Goal: Find contact information: Find contact information

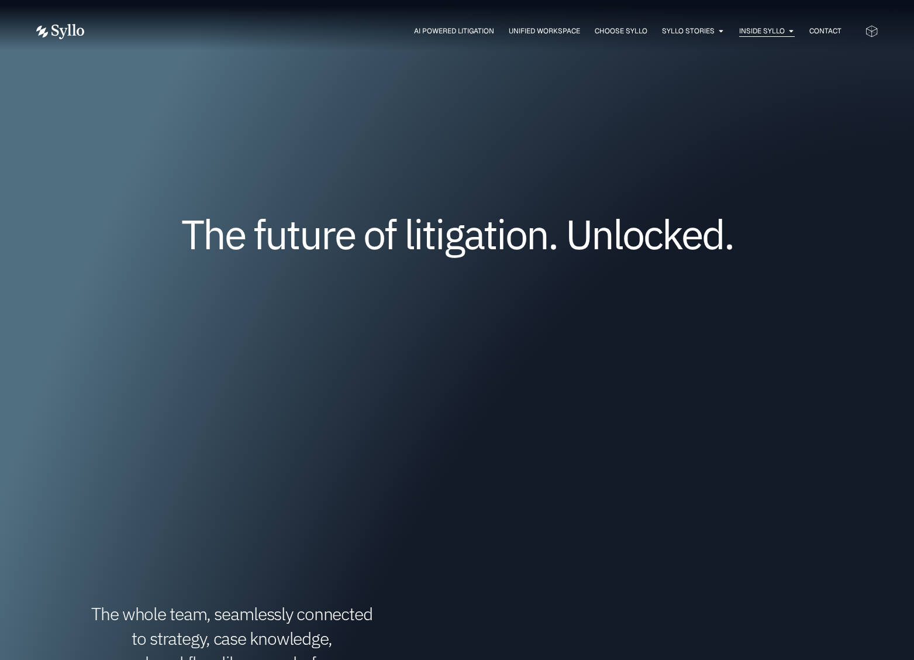
click at [786, 33] on div "Inside Syllo Close Inside Syllo Open Inside Syllo" at bounding box center [767, 31] width 56 height 11
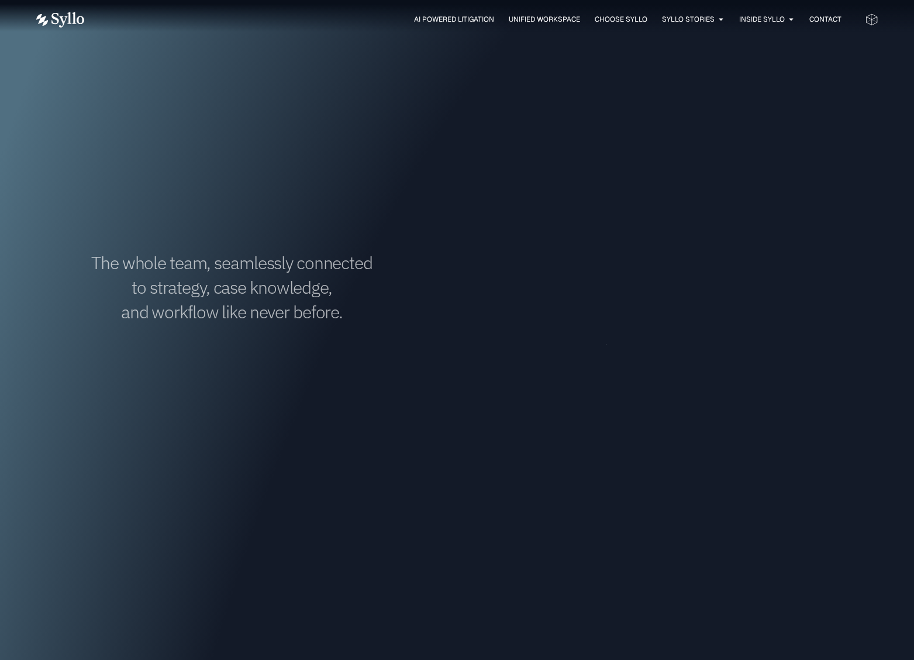
scroll to position [117, 0]
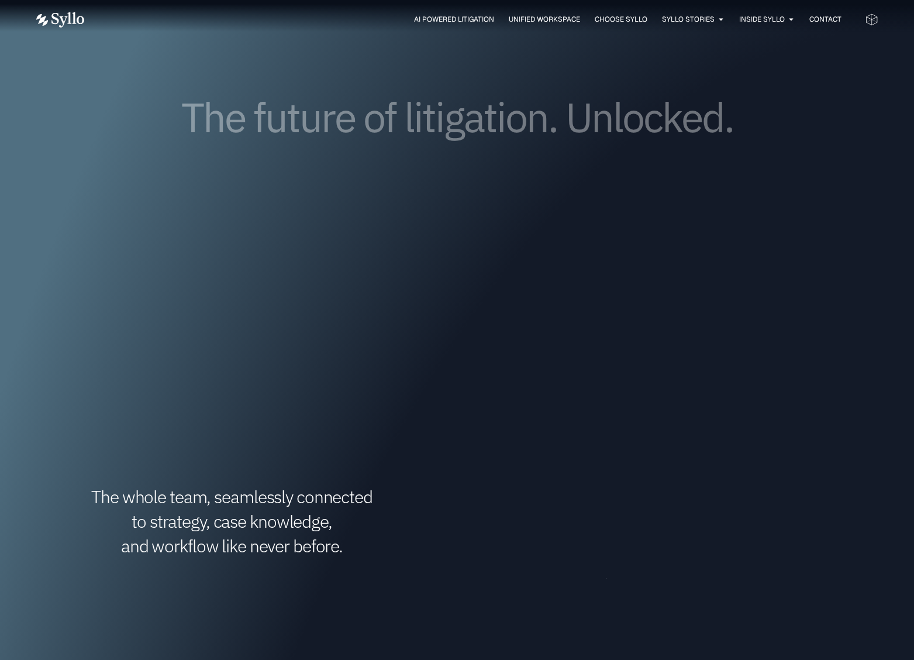
click at [790, 13] on div "AI Powered Litigation Unified Workspace Choose Syllo Syllo Stories Close Syllo …" at bounding box center [457, 20] width 842 height 16
click at [788, 16] on icon "Menu" at bounding box center [791, 19] width 7 height 7
click at [744, 14] on span "Inside Syllo" at bounding box center [762, 19] width 46 height 11
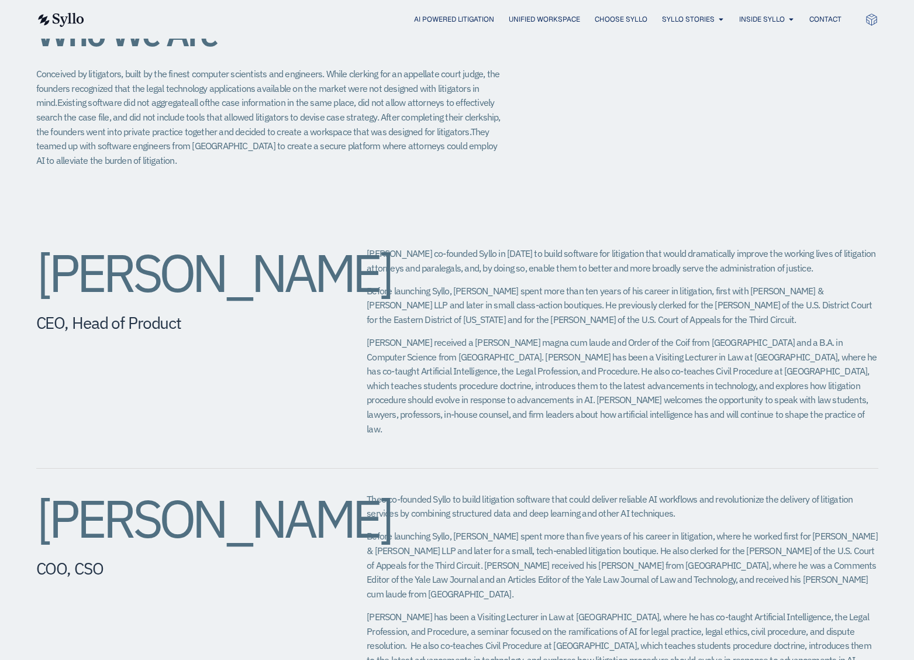
scroll to position [468, 0]
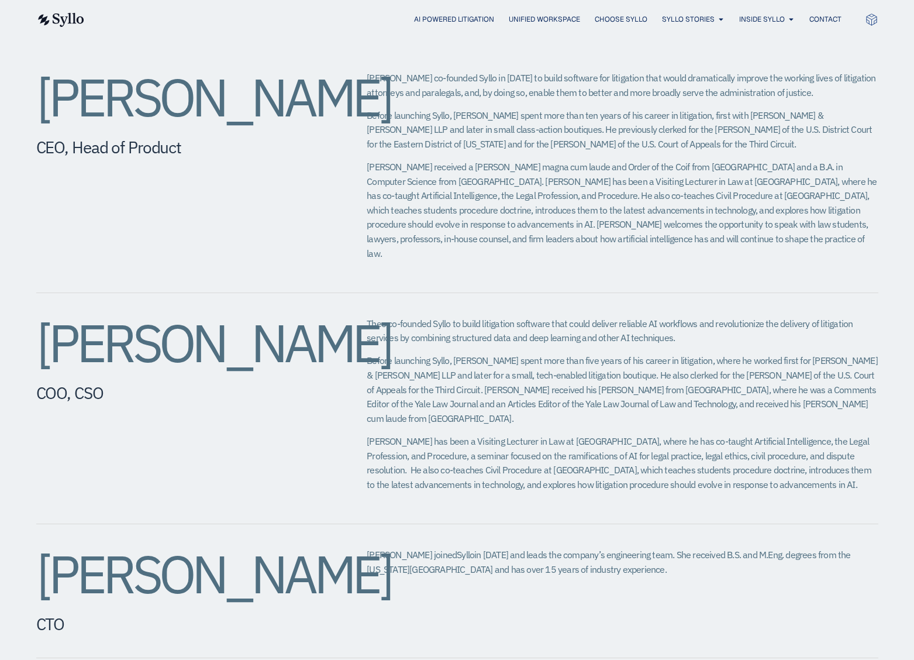
drag, startPoint x: 49, startPoint y: 339, endPoint x: 178, endPoint y: 388, distance: 138.3
click at [178, 369] on h2 "[PERSON_NAME]​" at bounding box center [178, 342] width 284 height 53
click at [584, 487] on div "[PERSON_NAME]​ COO, CSO Theo co-founded Syllo to build litigation software that…" at bounding box center [457, 408] width 842 height 231
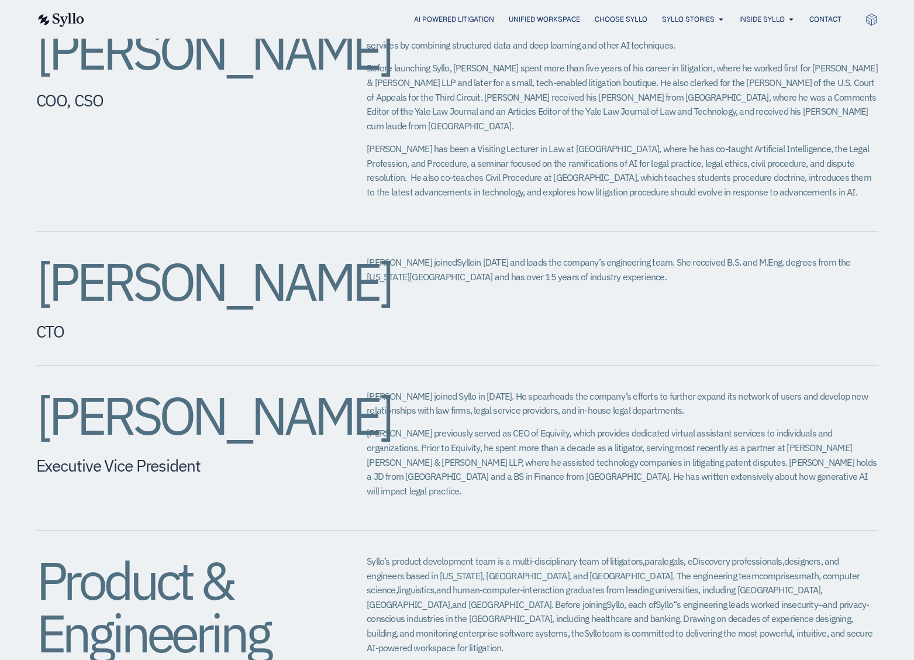
scroll to position [1053, 0]
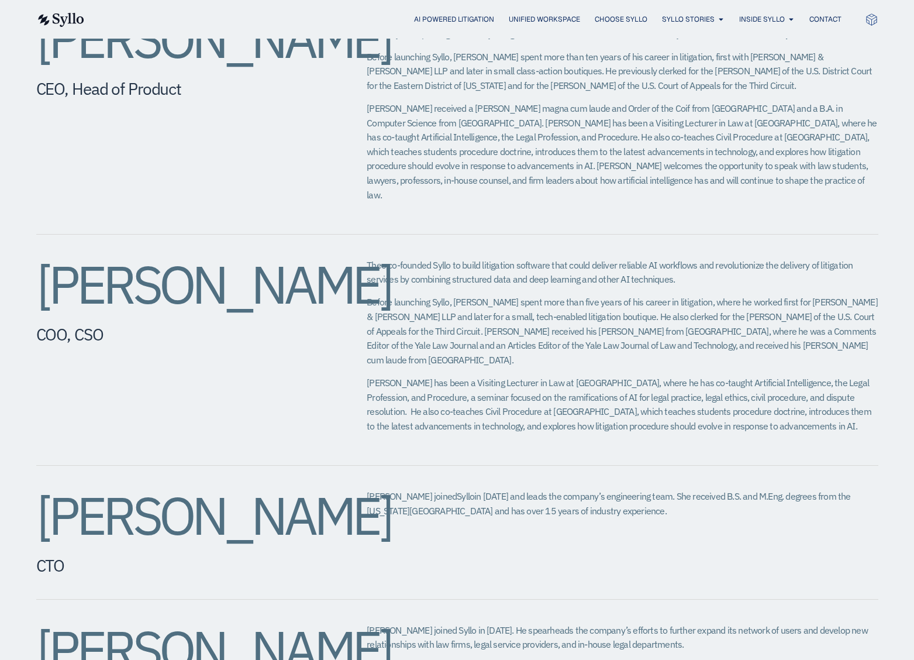
scroll to position [468, 0]
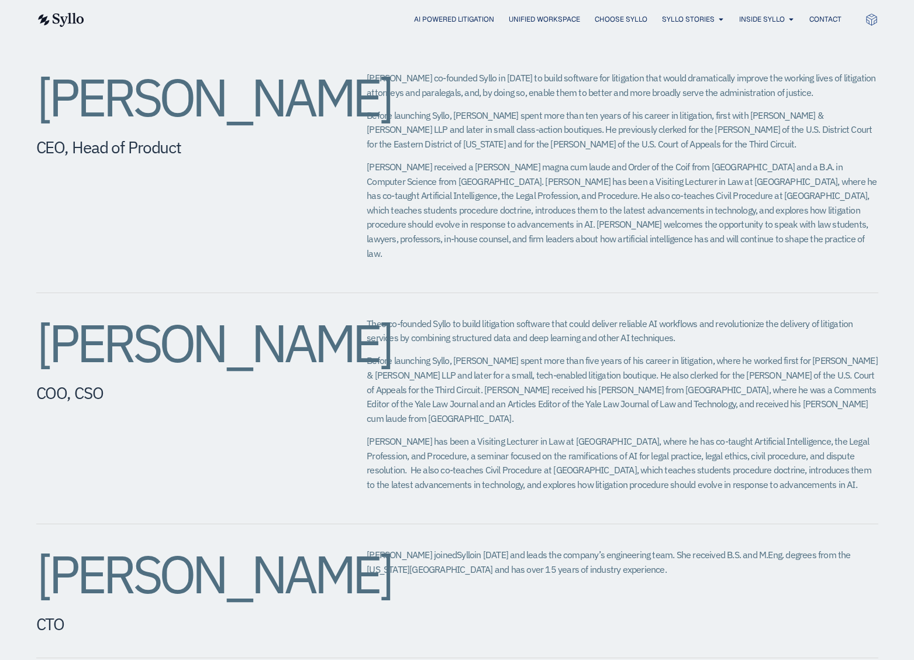
drag, startPoint x: 176, startPoint y: 163, endPoint x: 60, endPoint y: 120, distance: 123.4
click at [60, 120] on h2 "[PERSON_NAME]" at bounding box center [178, 97] width 284 height 53
click at [150, 123] on h2 "[PERSON_NAME]" at bounding box center [178, 97] width 284 height 53
click at [171, 123] on h2 "[PERSON_NAME]" at bounding box center [178, 97] width 284 height 53
drag, startPoint x: 191, startPoint y: 150, endPoint x: 44, endPoint y: 104, distance: 153.9
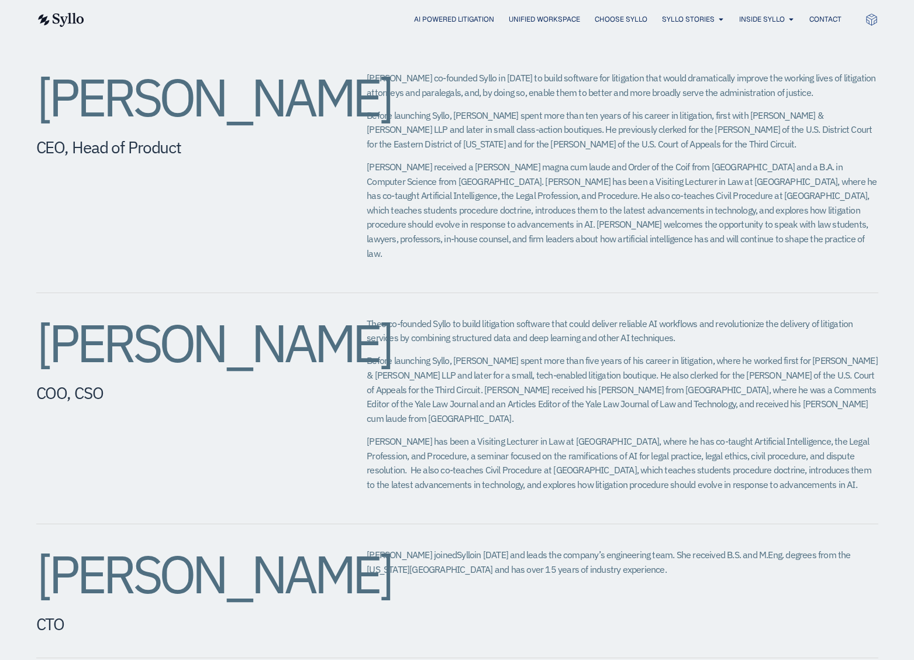
click at [44, 104] on h2 "[PERSON_NAME]" at bounding box center [178, 97] width 284 height 53
copy h2 "[PERSON_NAME]"
